Goal: Task Accomplishment & Management: Manage account settings

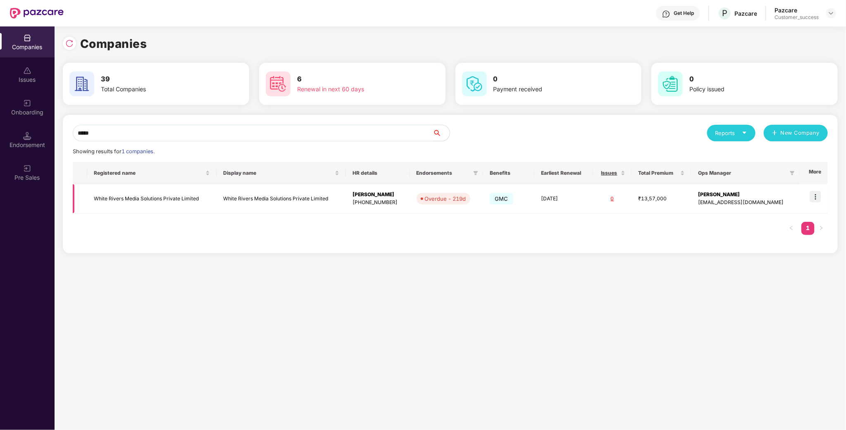
type input "*****"
click at [820, 192] on img at bounding box center [816, 197] width 12 height 12
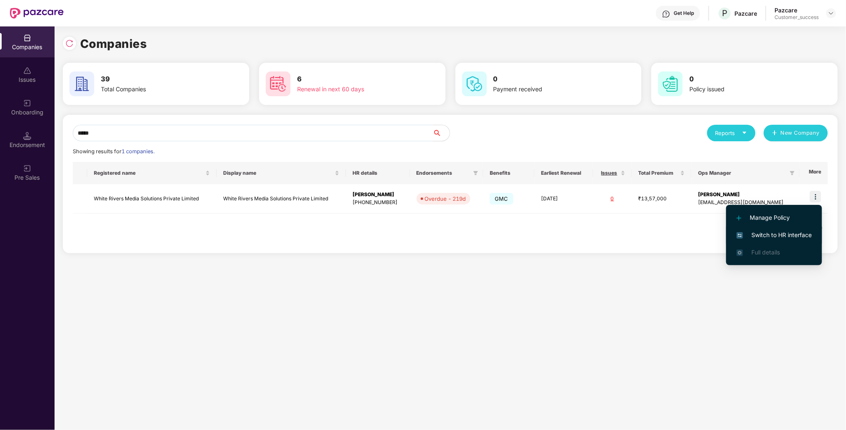
click at [797, 231] on span "Switch to HR interface" at bounding box center [774, 235] width 75 height 9
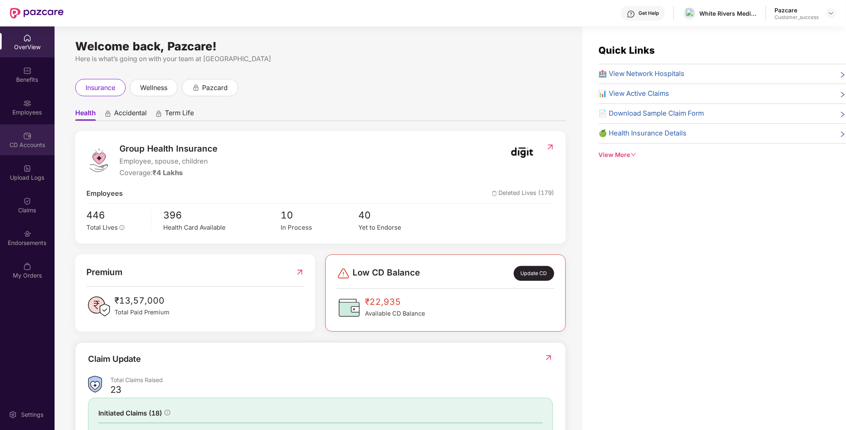
click at [15, 141] on div "CD Accounts" at bounding box center [27, 145] width 55 height 8
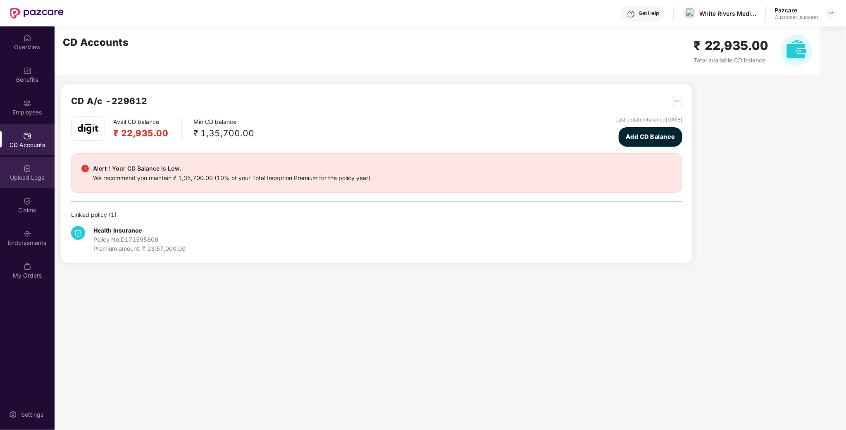
click at [27, 179] on div "Upload Logs" at bounding box center [27, 178] width 55 height 8
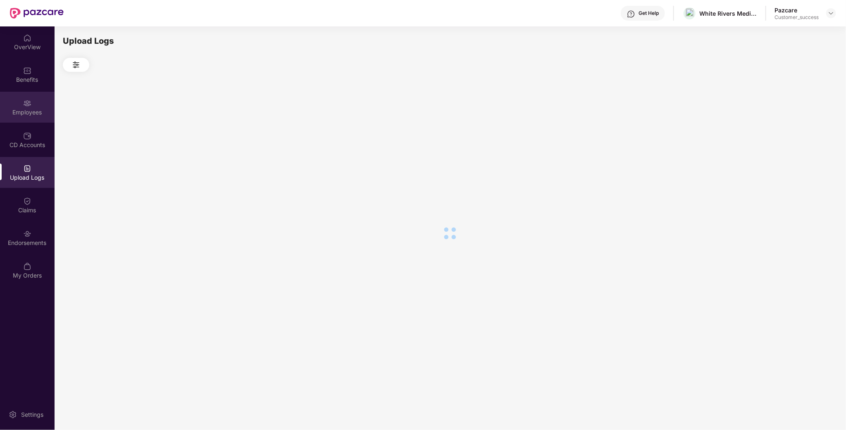
click at [24, 108] on div "Employees" at bounding box center [27, 112] width 55 height 8
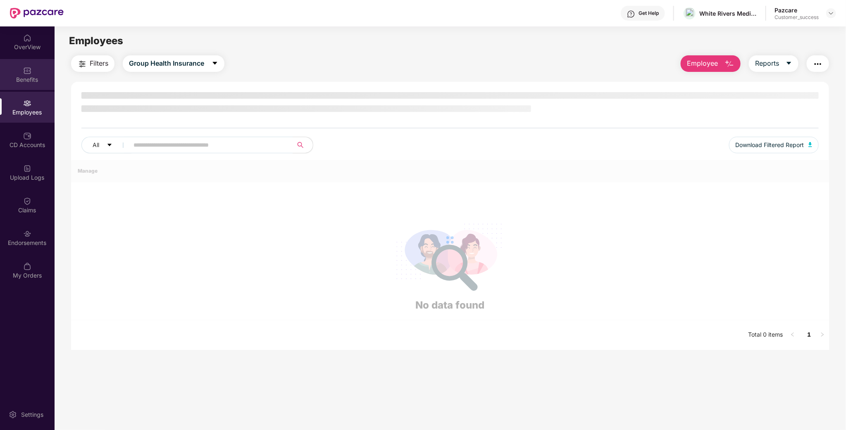
click at [33, 69] on div "Benefits" at bounding box center [27, 74] width 55 height 31
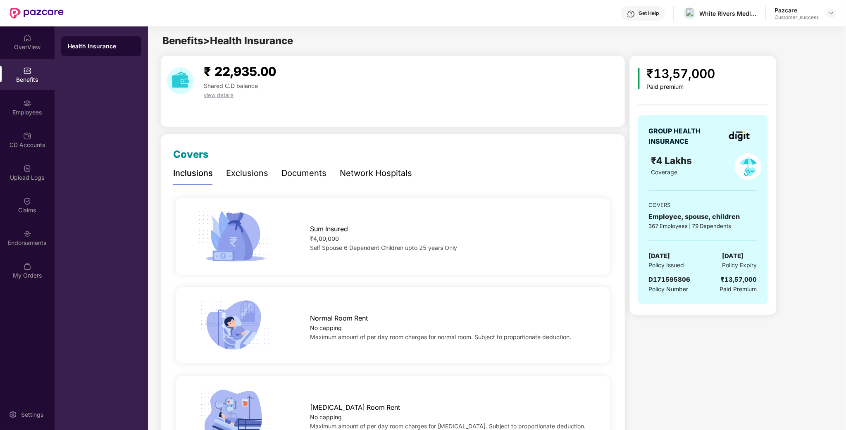
click at [676, 278] on span "D171595806" at bounding box center [670, 280] width 42 height 8
copy span "D171595806"
click at [830, 19] on div "Pazcare Customer_success" at bounding box center [806, 13] width 62 height 14
click at [842, 6] on header "Get Help White Rivers Media Solutions Private Limited Pazcare Customer_success" at bounding box center [423, 13] width 846 height 26
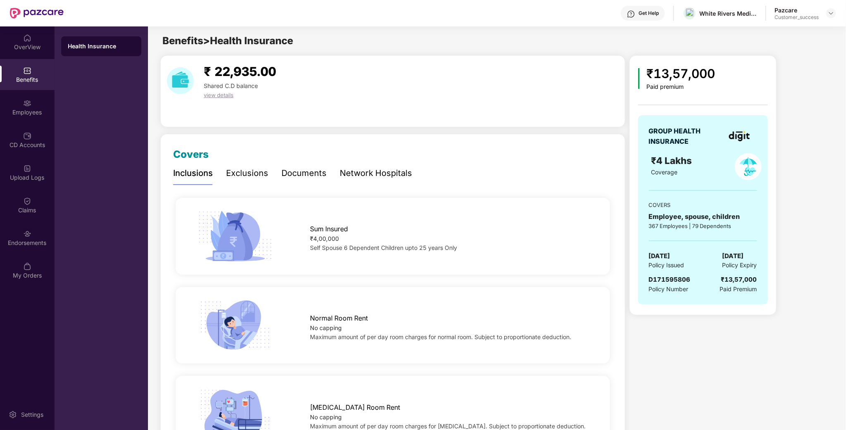
click at [836, 9] on header "Get Help White Rivers Media Solutions Private Limited Pazcare Customer_success" at bounding box center [423, 13] width 846 height 26
click at [834, 12] on img at bounding box center [831, 13] width 7 height 7
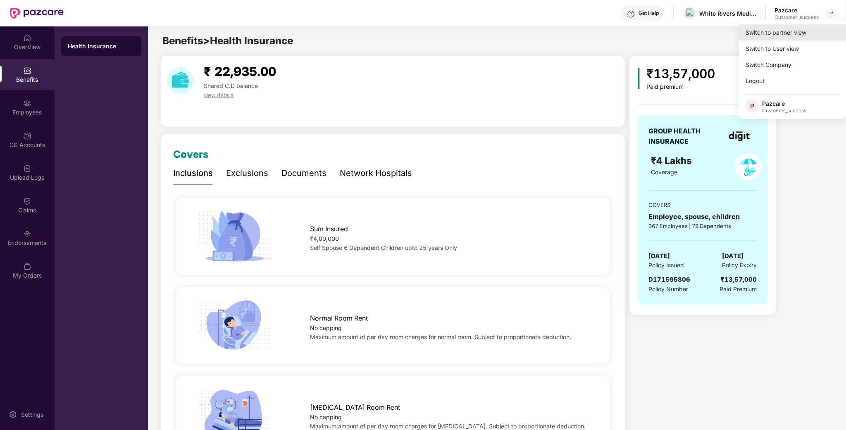
click at [766, 36] on div "Switch to partner view" at bounding box center [792, 32] width 107 height 16
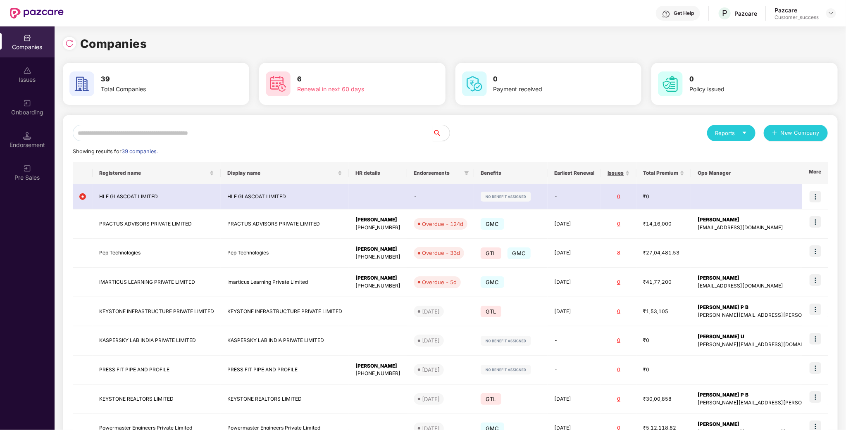
click at [149, 144] on div "Reports New Company Showing results for 39 companies. Registered name Display n…" at bounding box center [450, 313] width 755 height 377
drag, startPoint x: 163, startPoint y: 125, endPoint x: 159, endPoint y: 133, distance: 8.5
click at [162, 127] on input "text" at bounding box center [253, 133] width 360 height 17
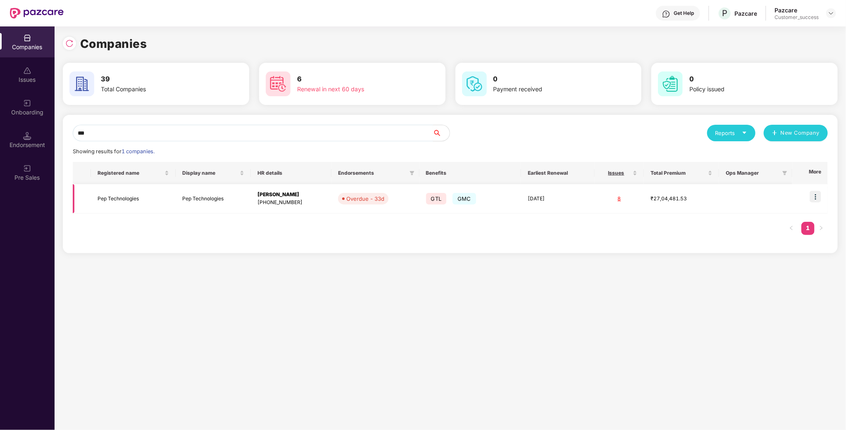
type input "***"
click at [813, 203] on td at bounding box center [810, 198] width 36 height 29
click at [817, 197] on img at bounding box center [816, 197] width 12 height 12
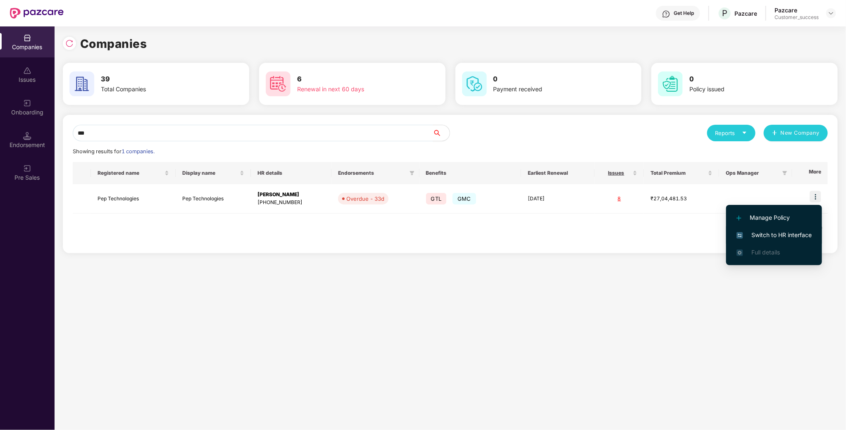
click at [753, 237] on span "Switch to HR interface" at bounding box center [774, 235] width 75 height 9
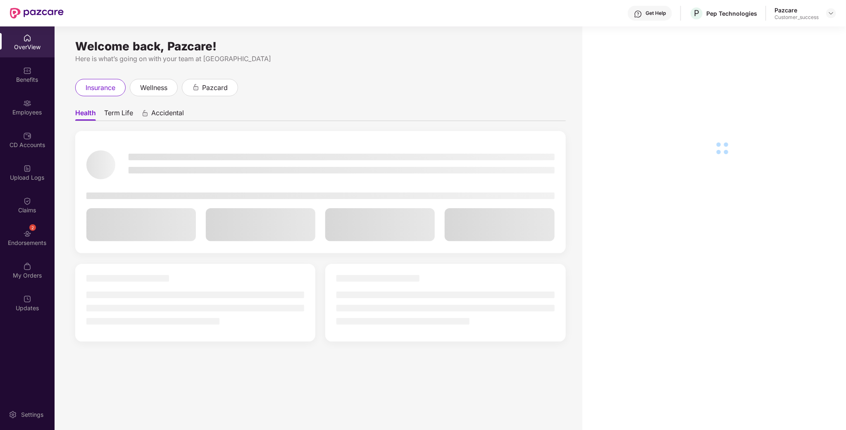
click at [27, 145] on div "CD Accounts" at bounding box center [27, 145] width 55 height 8
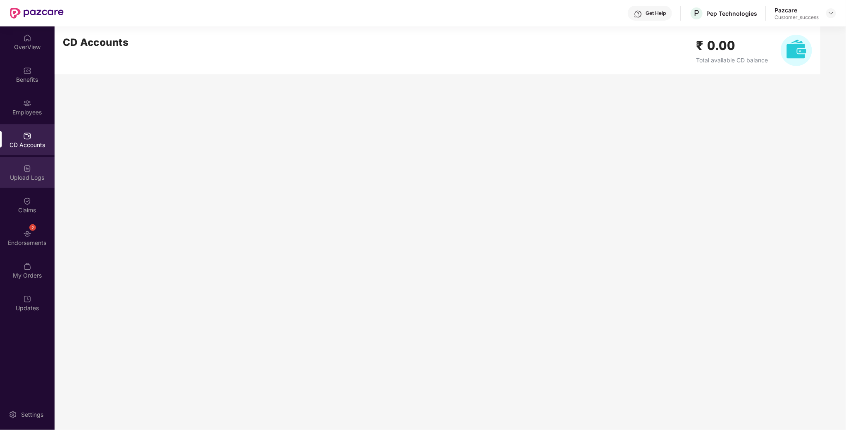
click at [25, 172] on img at bounding box center [27, 169] width 8 height 8
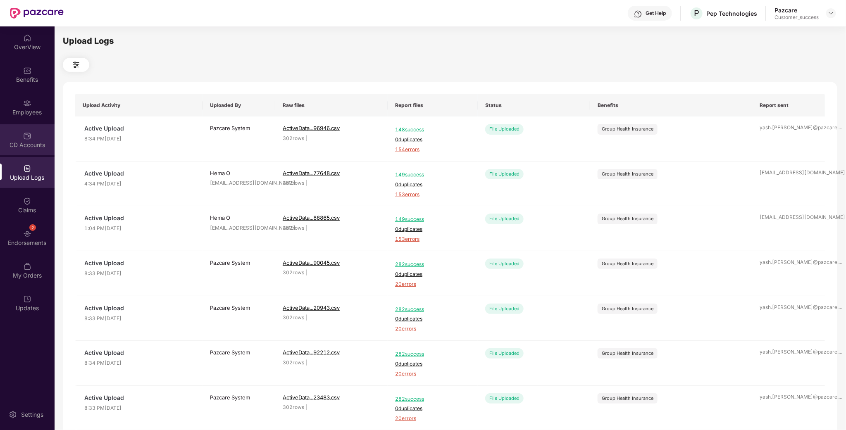
click at [29, 141] on div "CD Accounts" at bounding box center [27, 145] width 55 height 8
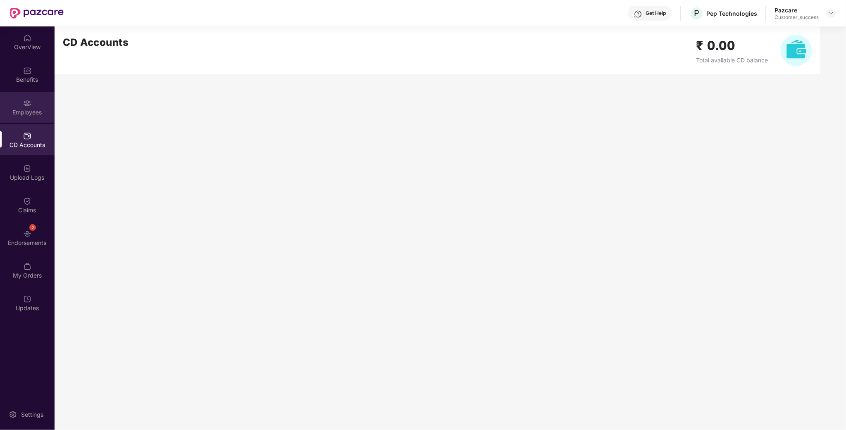
click at [33, 106] on div "Employees" at bounding box center [27, 107] width 55 height 31
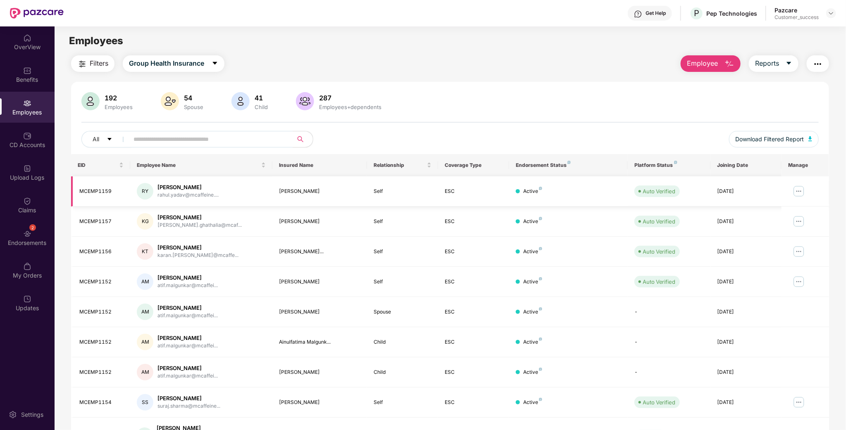
click at [801, 188] on img at bounding box center [798, 191] width 13 height 13
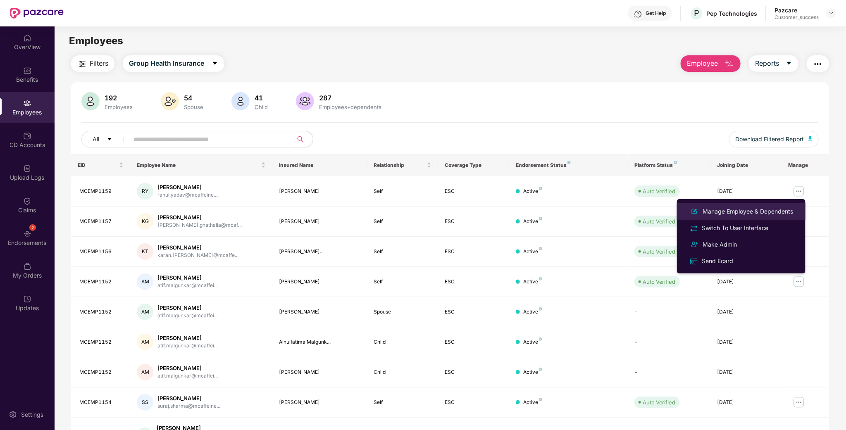
click at [752, 213] on div "Manage Employee & Dependents" at bounding box center [748, 211] width 94 height 9
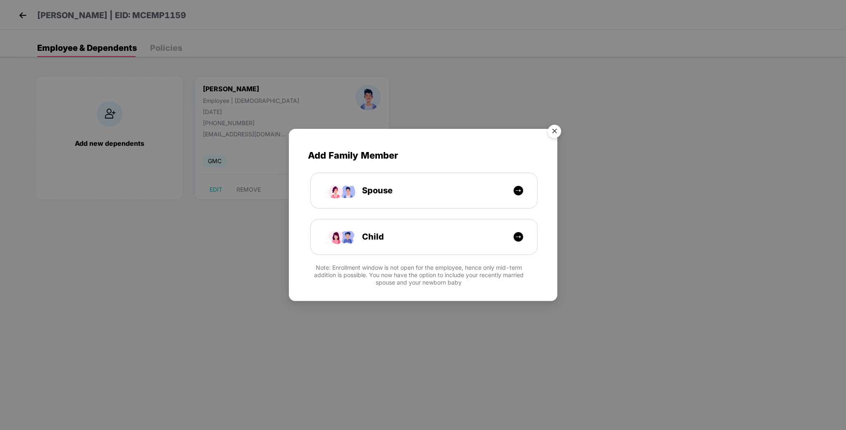
click at [550, 133] on img "Close" at bounding box center [554, 132] width 23 height 23
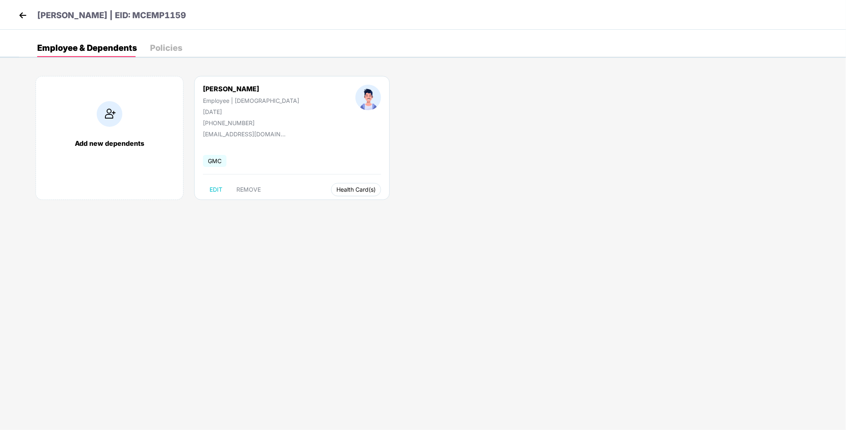
click at [336, 190] on span "Health Card(s)" at bounding box center [355, 190] width 39 height 4
click at [330, 200] on li "Health Insurance(ESC)" at bounding box center [323, 206] width 82 height 13
click at [26, 12] on img at bounding box center [23, 15] width 12 height 12
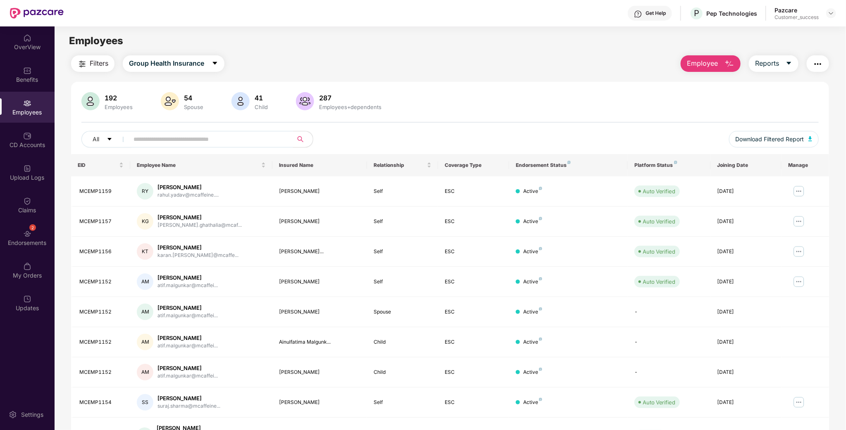
click at [237, 138] on input "text" at bounding box center [208, 139] width 148 height 12
type input "******"
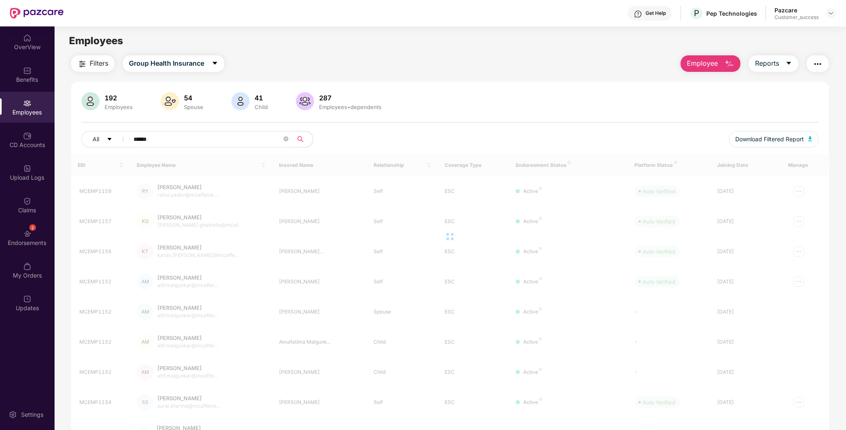
type input "*******"
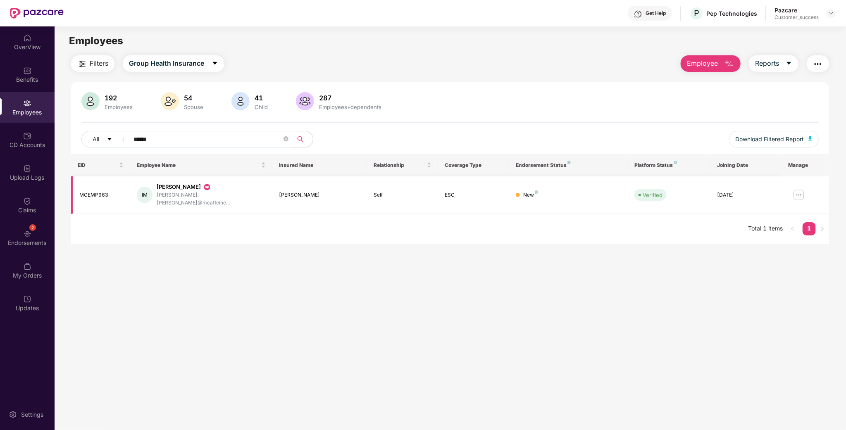
type input "******"
click at [798, 191] on img at bounding box center [798, 194] width 13 height 13
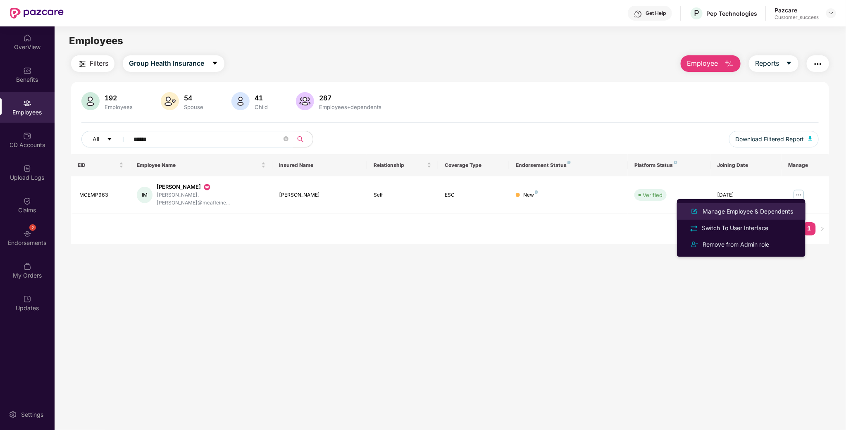
click at [779, 203] on li "Manage Employee & Dependents" at bounding box center [741, 211] width 129 height 17
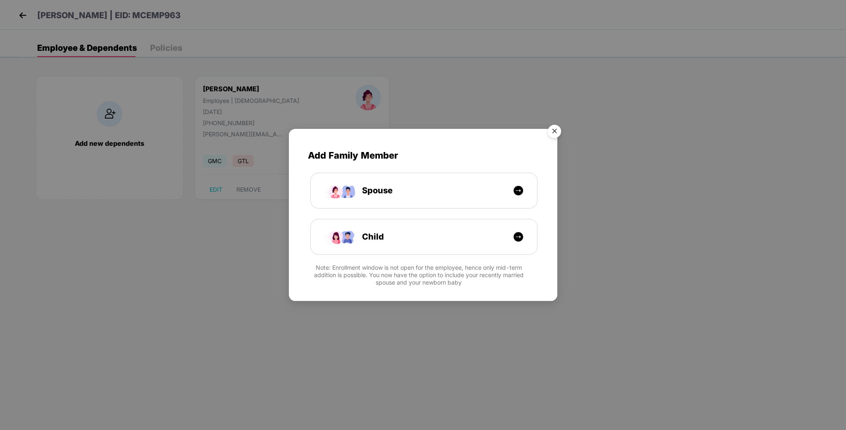
click at [556, 129] on img "Close" at bounding box center [554, 132] width 23 height 23
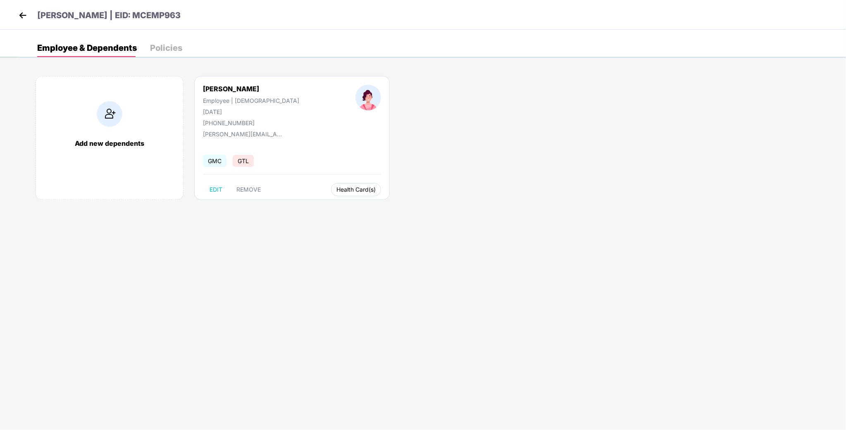
click at [331, 185] on button "Health Card(s)" at bounding box center [356, 189] width 50 height 13
click at [332, 211] on div "Add new dependents [PERSON_NAME] Employee | [DEMOGRAPHIC_DATA] [DATE] [PHONE_NU…" at bounding box center [432, 142] width 827 height 157
click at [336, 192] on span "Health Card(s)" at bounding box center [355, 190] width 39 height 4
click at [351, 212] on li "Health Insurance(ESC)" at bounding box center [326, 206] width 82 height 13
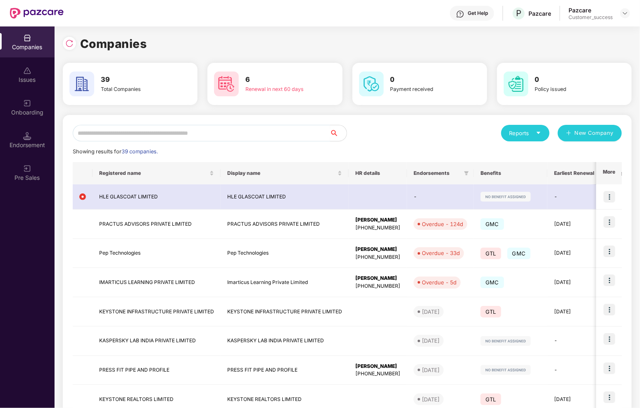
click at [195, 136] on input "text" at bounding box center [202, 133] width 258 height 17
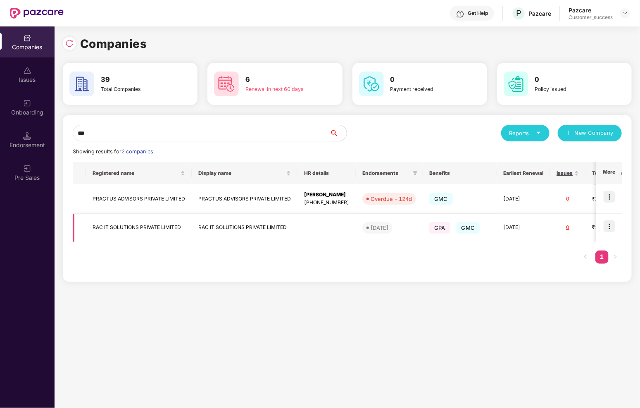
type input "***"
click at [613, 226] on img at bounding box center [610, 226] width 12 height 12
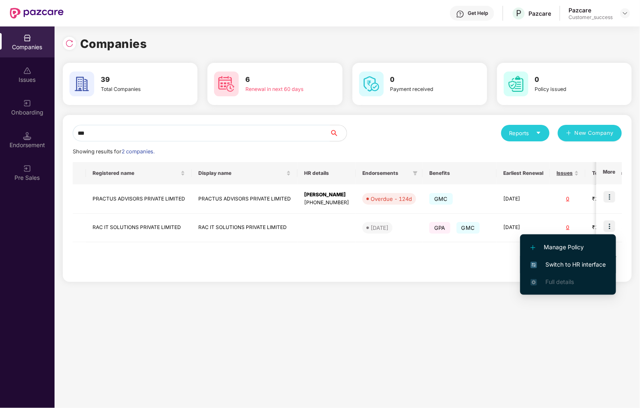
click at [578, 263] on span "Switch to HR interface" at bounding box center [568, 264] width 75 height 9
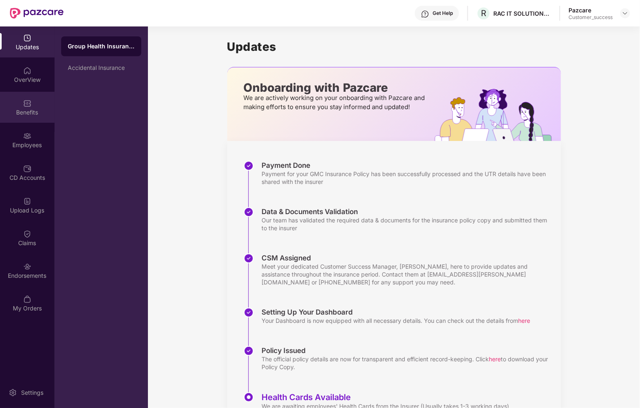
click at [39, 117] on div "Benefits" at bounding box center [27, 107] width 55 height 31
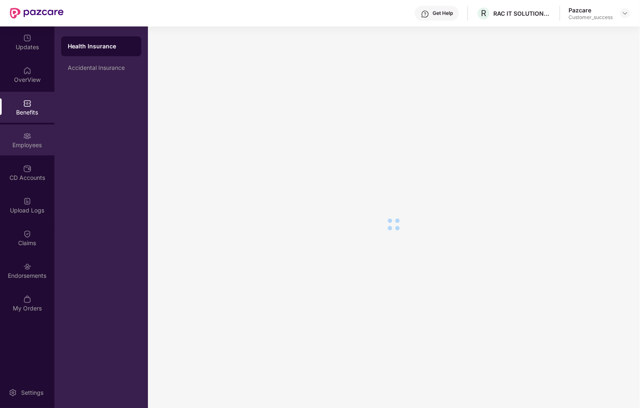
click at [29, 148] on div "Employees" at bounding box center [27, 145] width 55 height 8
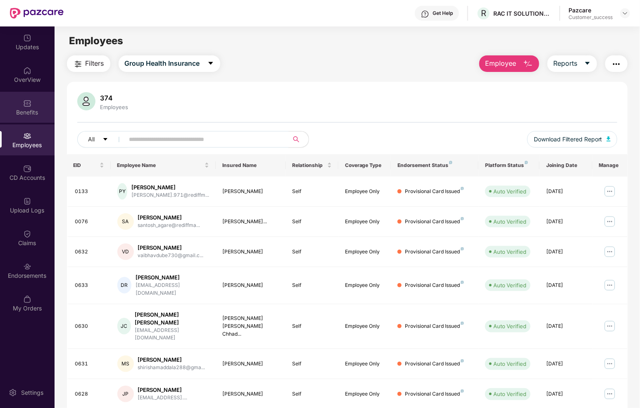
click at [36, 115] on div "Benefits" at bounding box center [27, 112] width 55 height 8
